Goal: Information Seeking & Learning: Learn about a topic

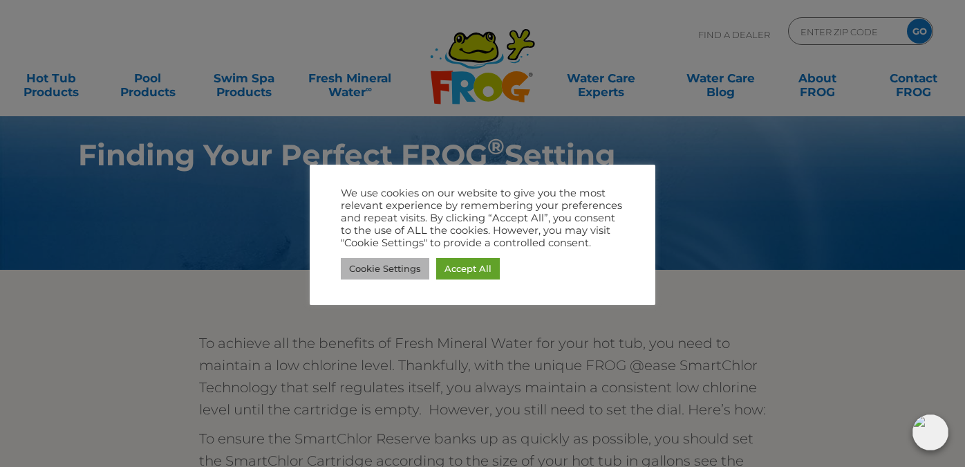
click at [383, 273] on link "Cookie Settings" at bounding box center [385, 268] width 89 height 21
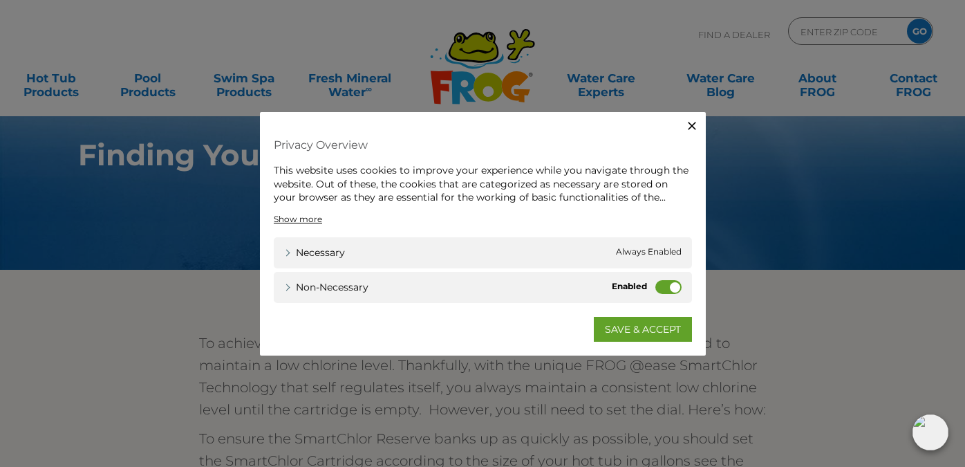
click at [675, 286] on label "Non-necessary" at bounding box center [669, 286] width 26 height 14
click at [0, 0] on input "Non-necessary" at bounding box center [0, 0] width 0 height 0
click at [636, 322] on link "SAVE & ACCEPT" at bounding box center [643, 328] width 98 height 25
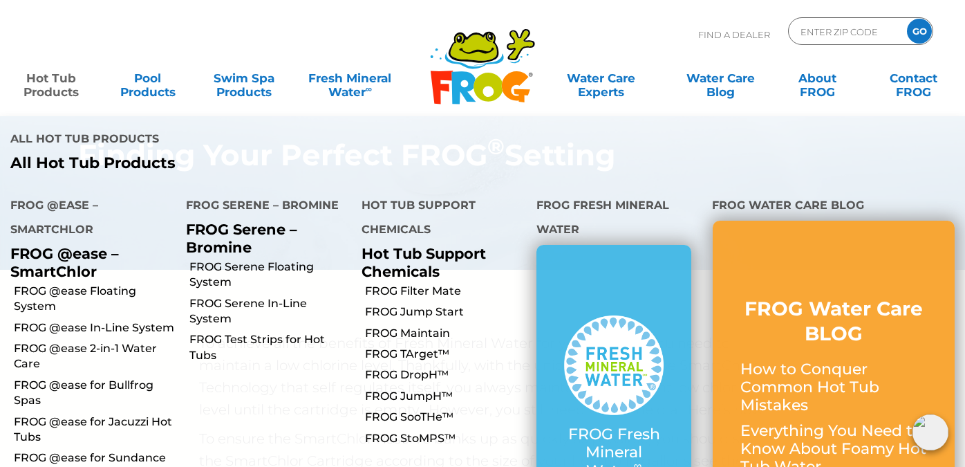
click at [46, 83] on link "Hot Tub Products" at bounding box center [51, 78] width 75 height 28
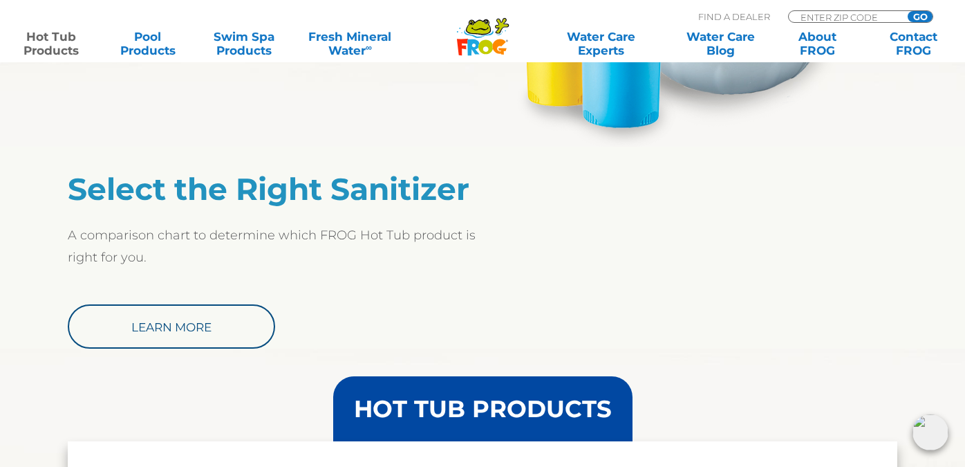
scroll to position [1086, 0]
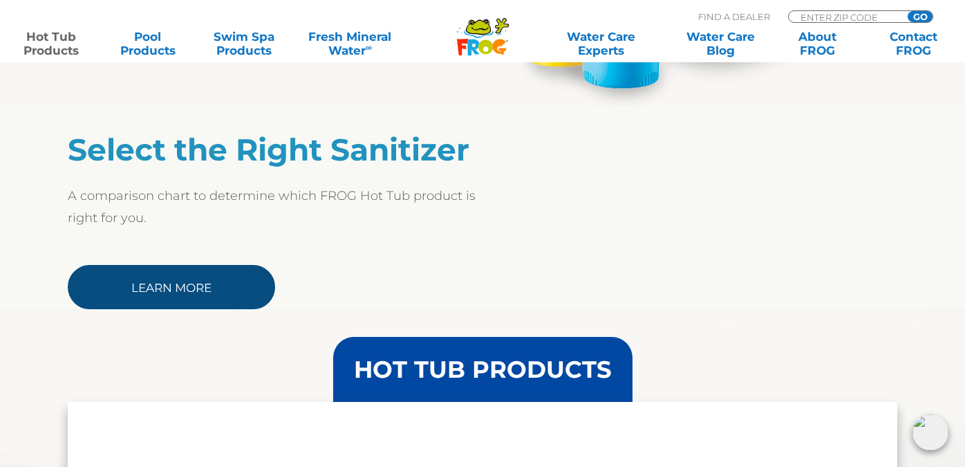
click at [128, 282] on link "Learn More" at bounding box center [171, 287] width 207 height 44
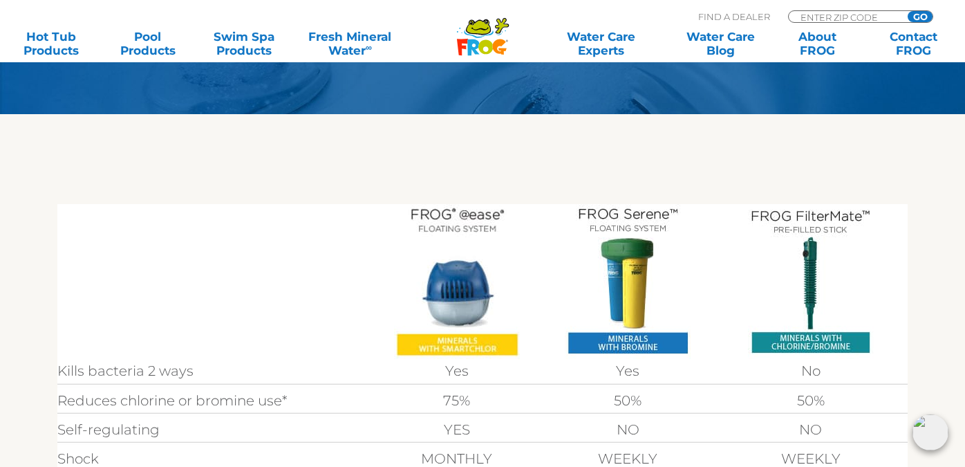
scroll to position [308, 0]
